Goal: Find specific page/section: Find specific page/section

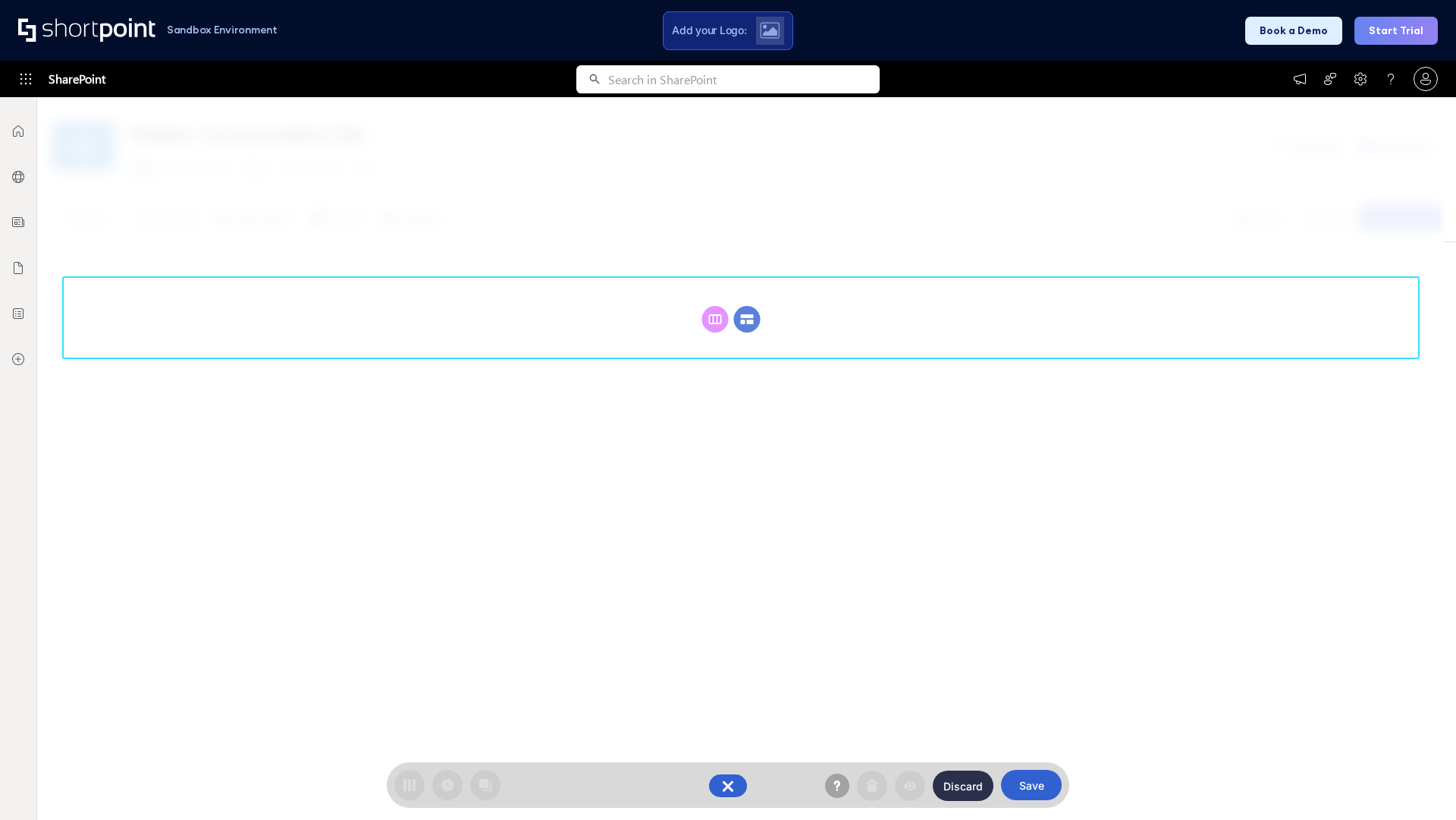
scroll to position [208, 0]
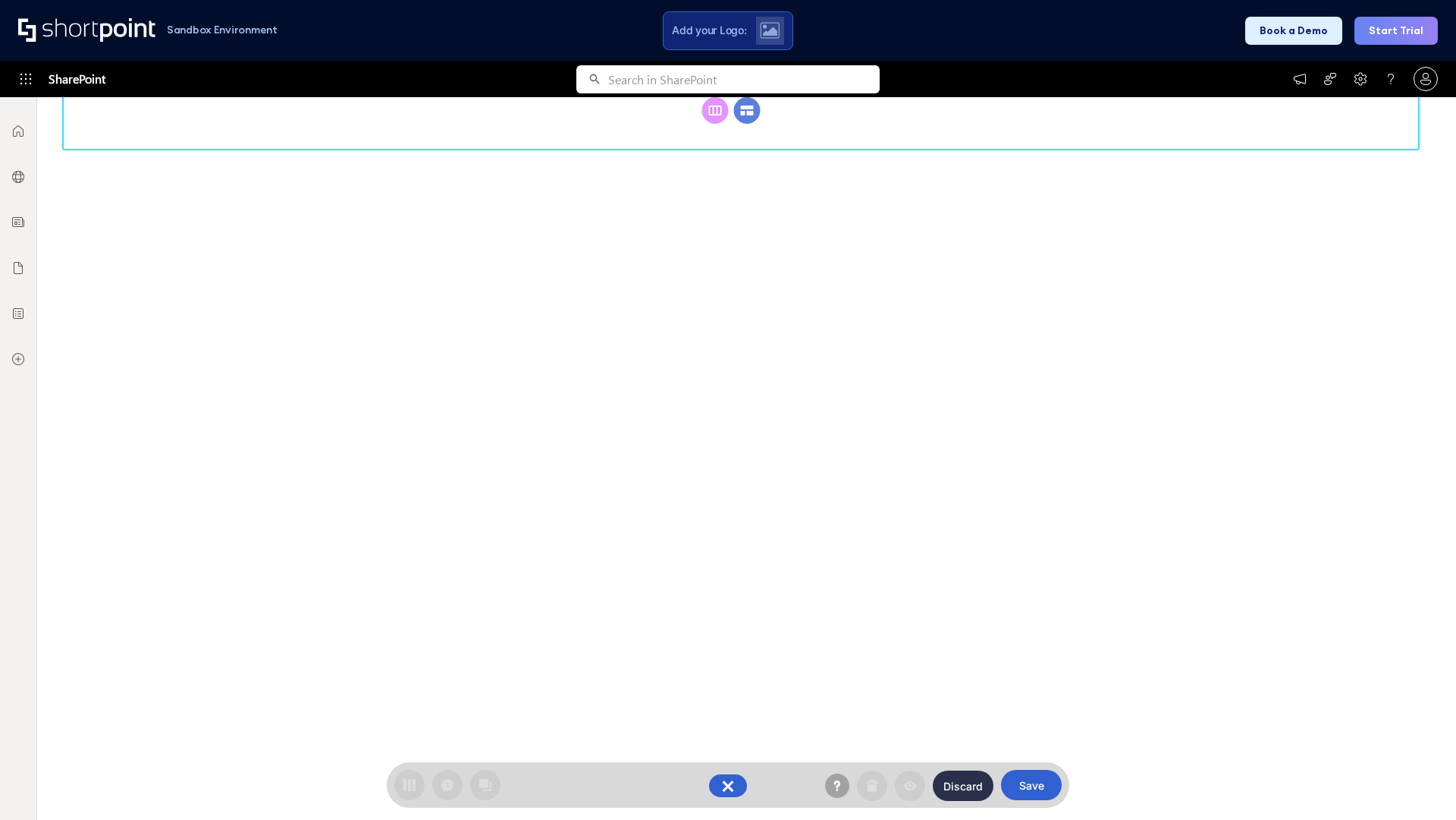
click at [747, 123] on circle at bounding box center [748, 111] width 27 height 27
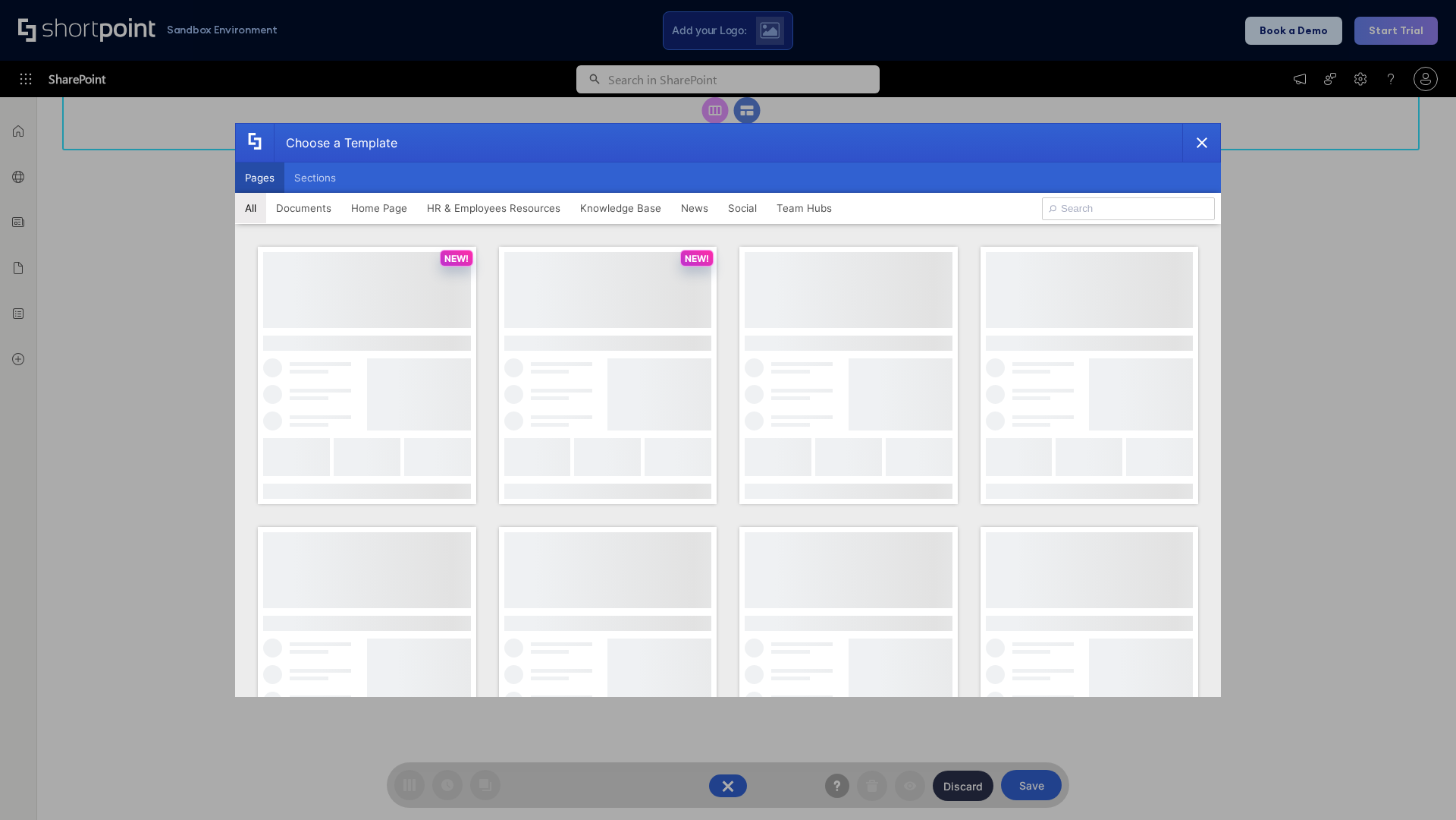
scroll to position [0, 0]
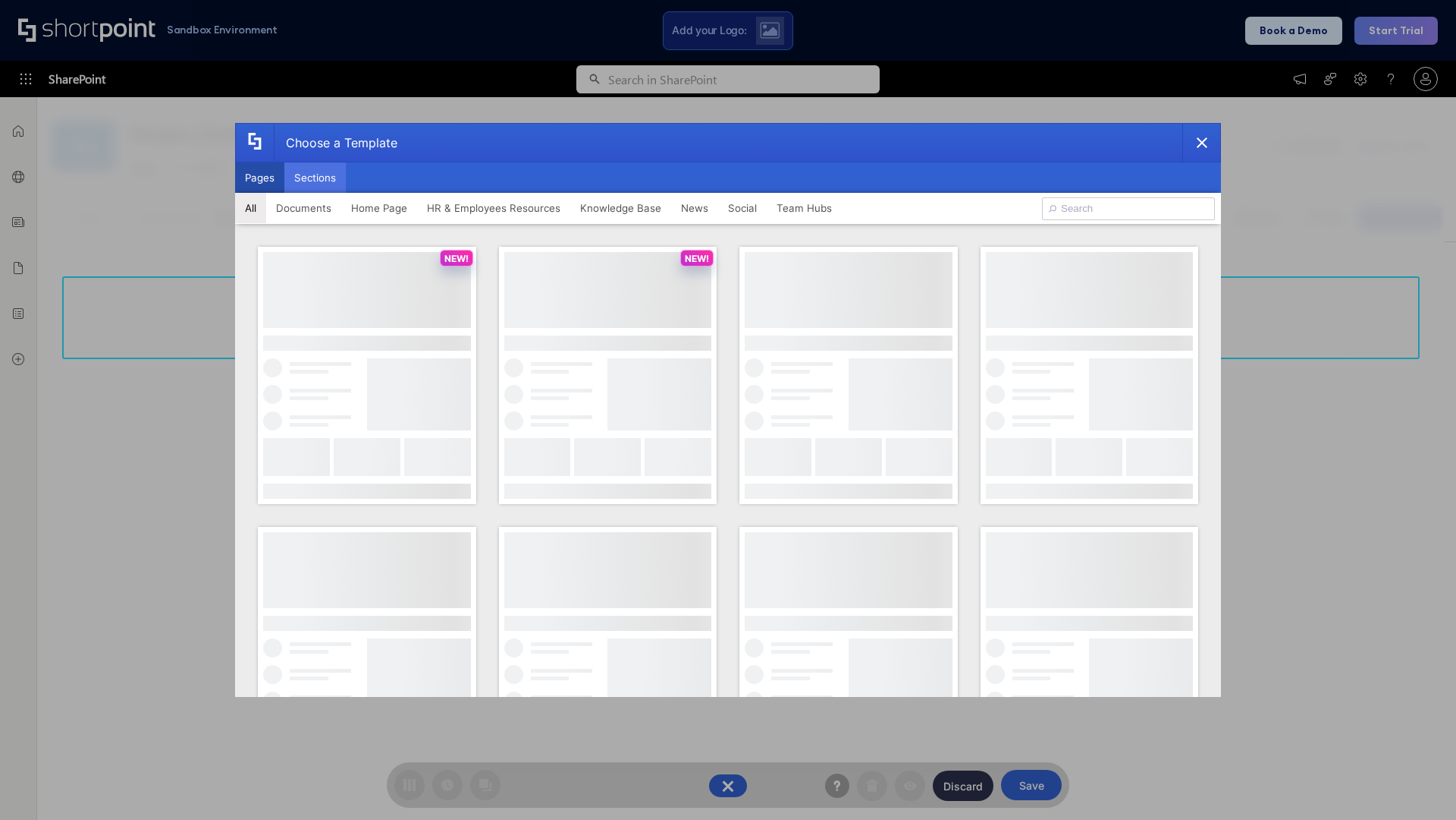
click at [315, 178] on button "Sections" at bounding box center [316, 178] width 62 height 30
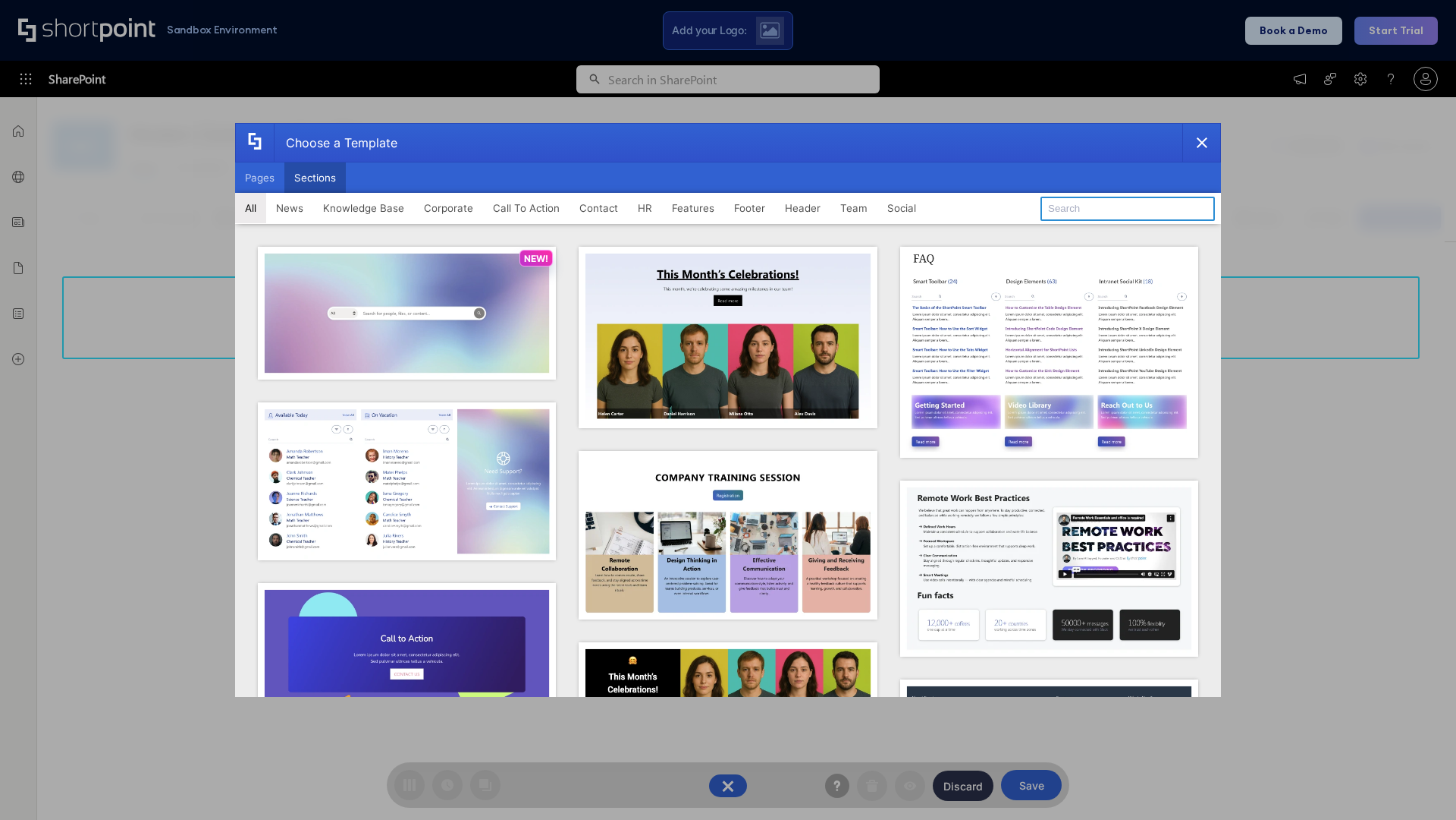
type input "FAQ 1"
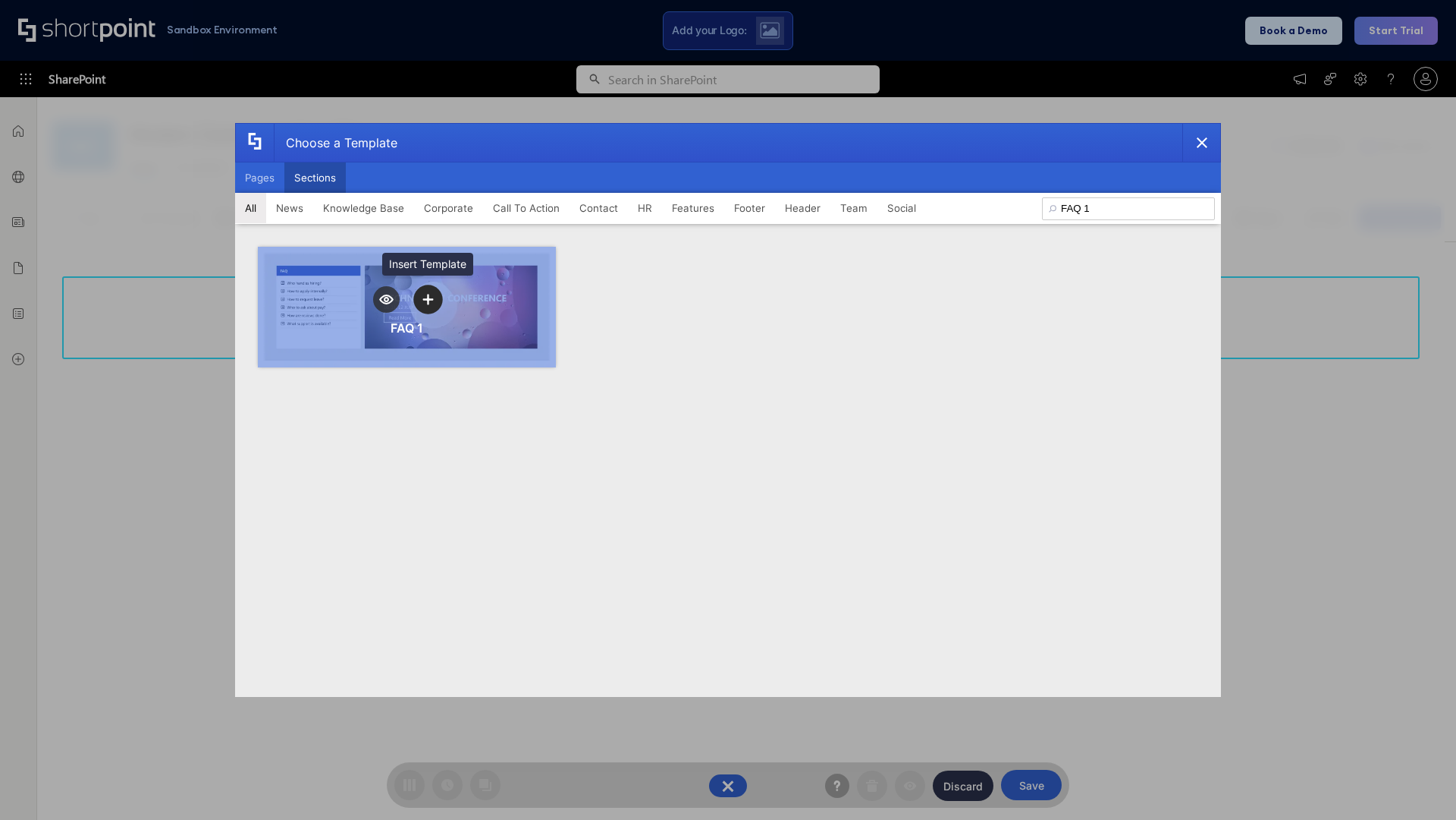
click at [428, 299] on icon "template selector" at bounding box center [427, 298] width 11 height 11
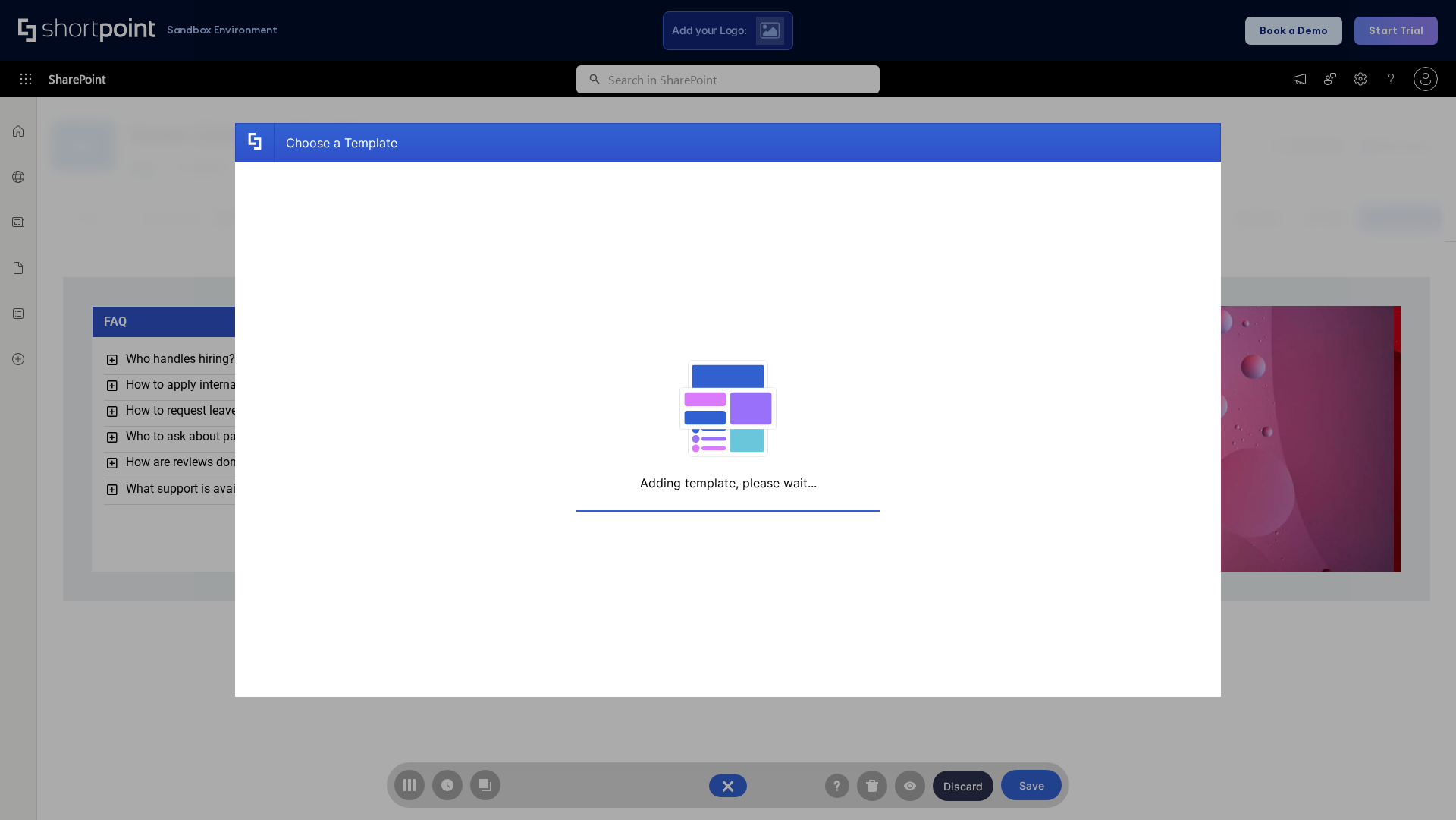
scroll to position [12, 12]
